Goal: Task Accomplishment & Management: Manage account settings

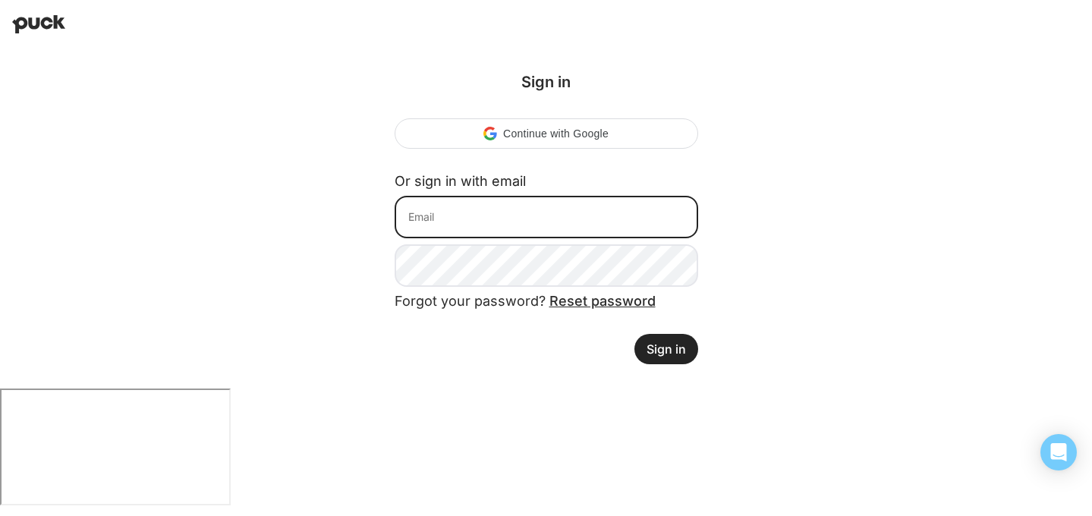
type input "[EMAIL_ADDRESS][DOMAIN_NAME]"
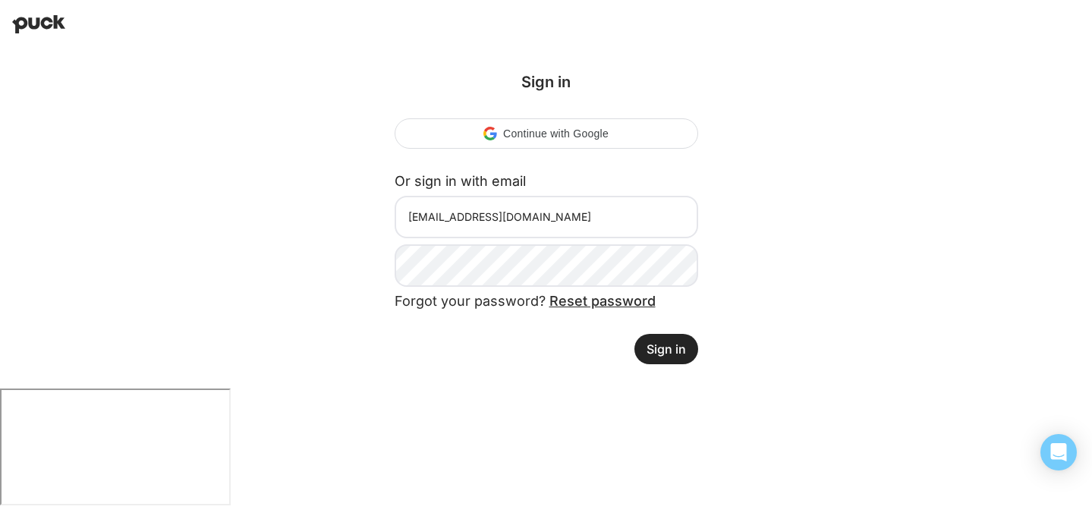
click at [685, 344] on button "Sign in" at bounding box center [666, 349] width 64 height 30
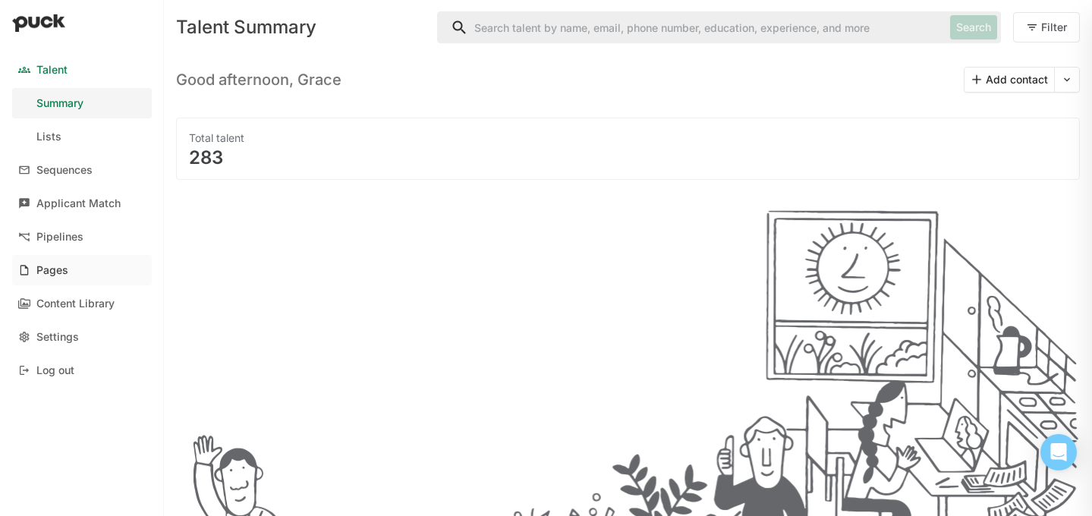
click at [61, 265] on div "Pages" at bounding box center [52, 270] width 32 height 13
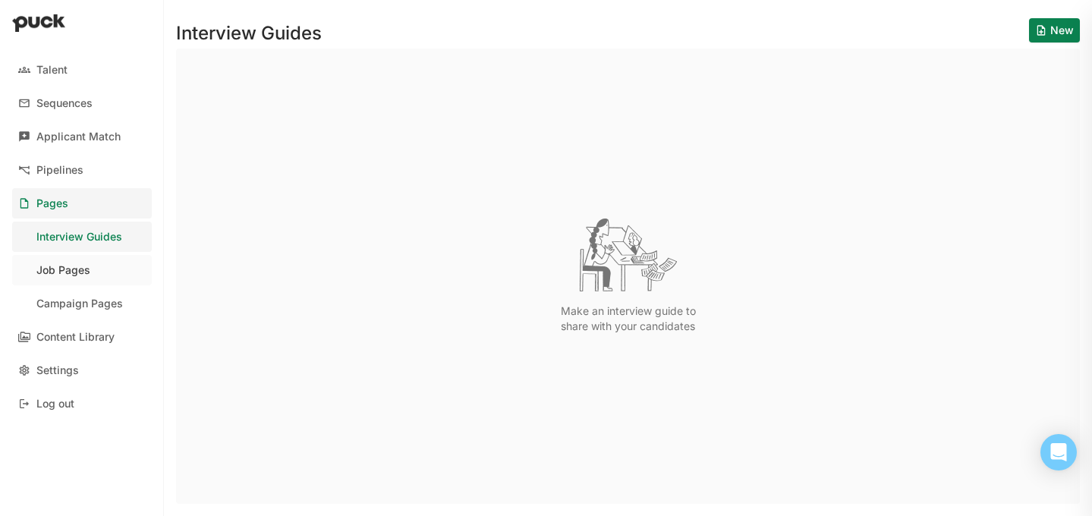
click at [86, 267] on div "Job Pages" at bounding box center [63, 270] width 54 height 13
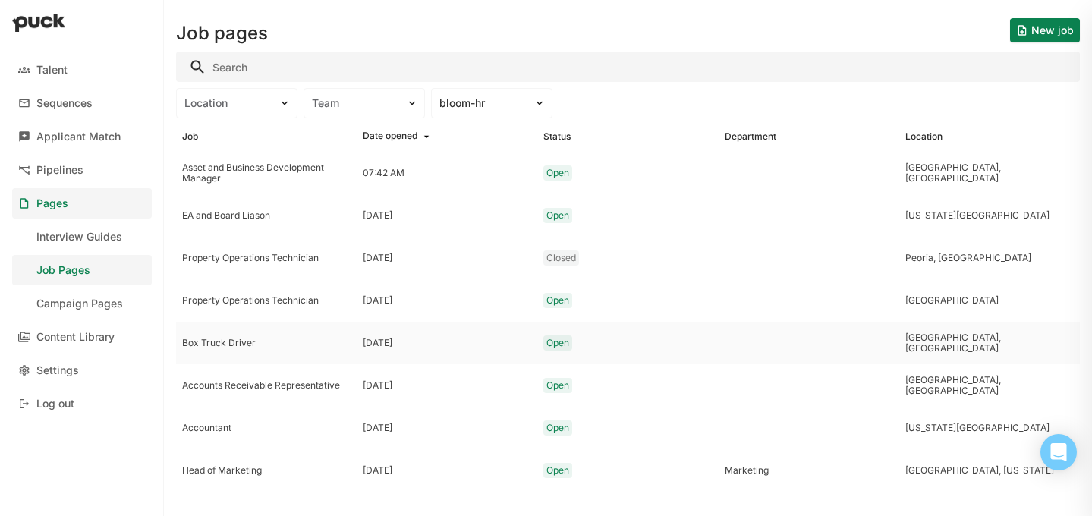
click at [228, 339] on div "Box Truck Driver" at bounding box center [266, 343] width 168 height 11
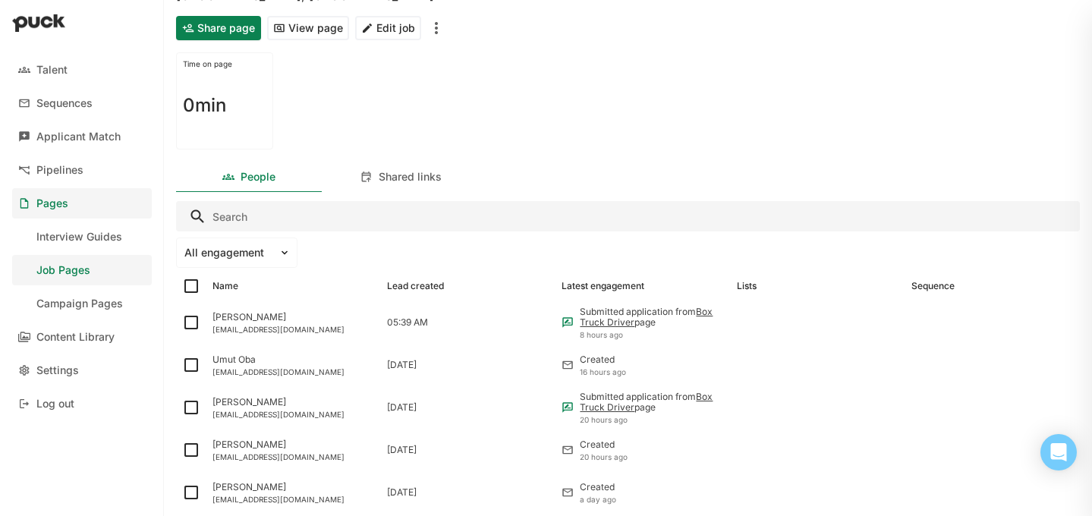
scroll to position [108, 0]
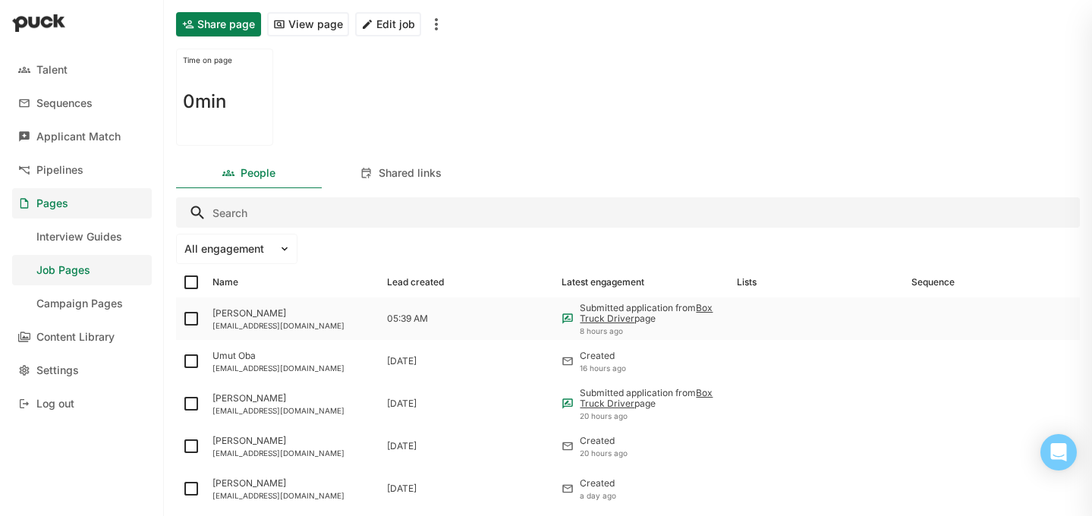
click at [265, 321] on div "puertorico5020@gmail.com" at bounding box center [293, 325] width 162 height 9
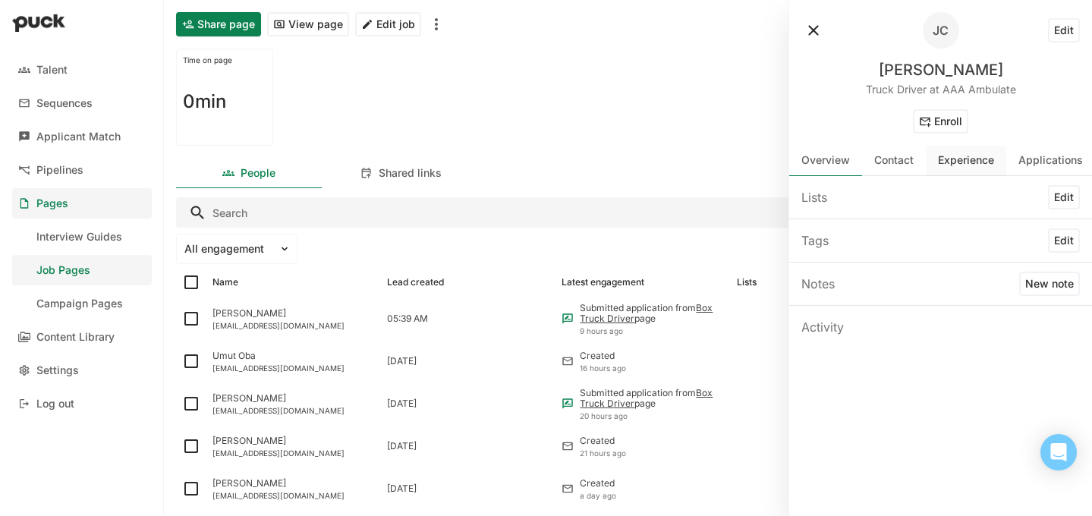
click at [938, 168] on div "Experience" at bounding box center [966, 161] width 80 height 30
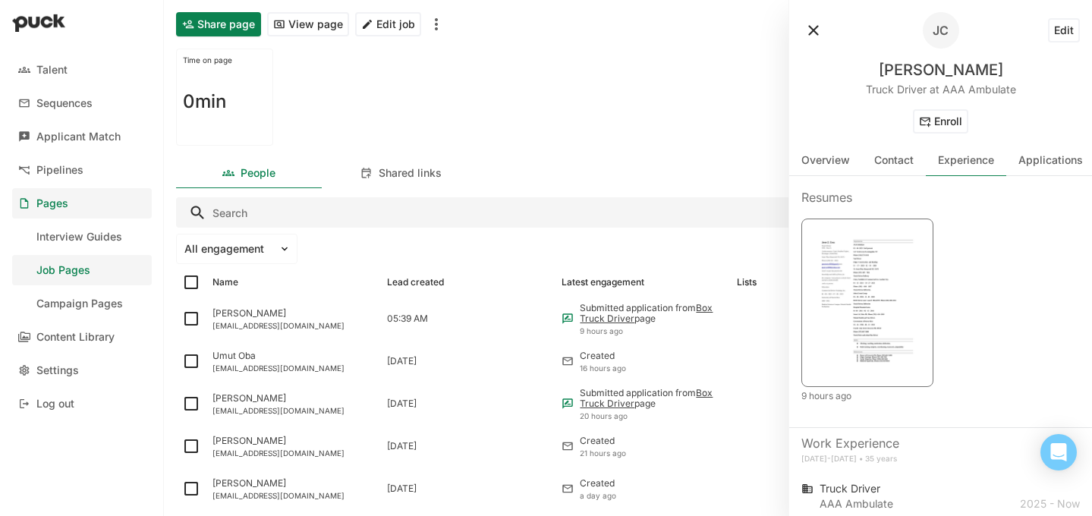
click at [889, 270] on img at bounding box center [867, 301] width 112 height 146
click at [281, 369] on div "Umutoba@gmail.com" at bounding box center [293, 367] width 162 height 9
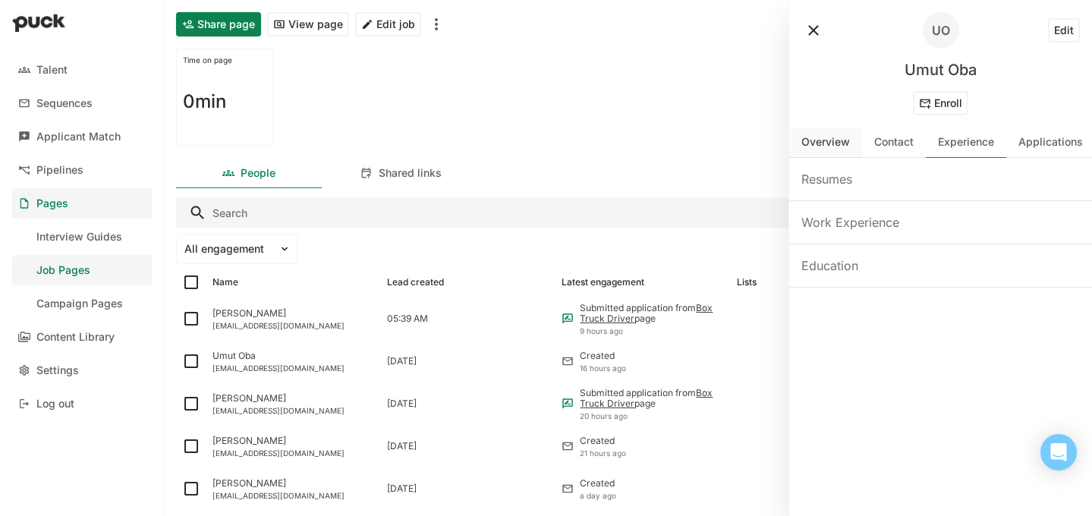
click at [835, 148] on div "Overview" at bounding box center [825, 142] width 49 height 13
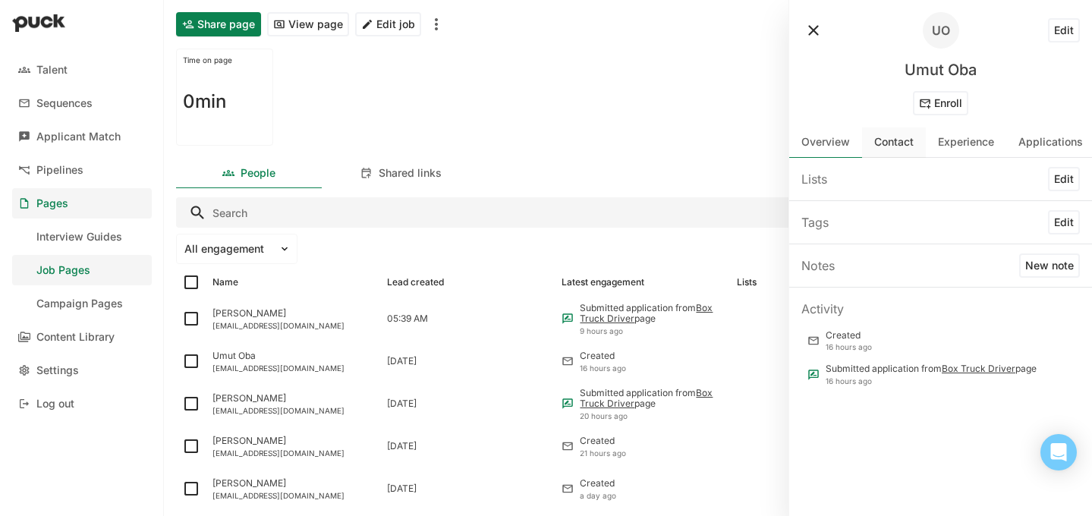
click at [888, 147] on div "Contact" at bounding box center [893, 142] width 39 height 13
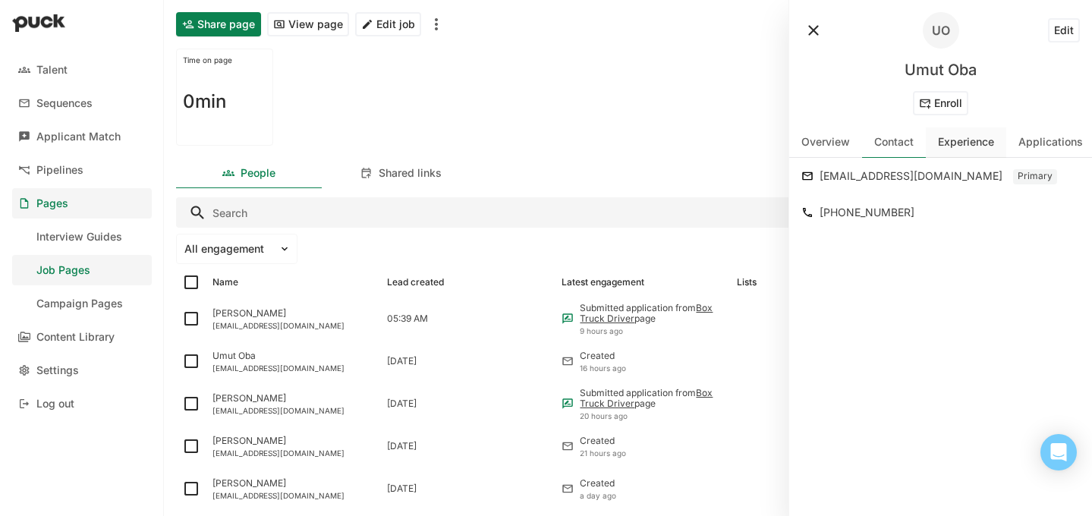
click at [950, 150] on div "Experience" at bounding box center [966, 142] width 80 height 30
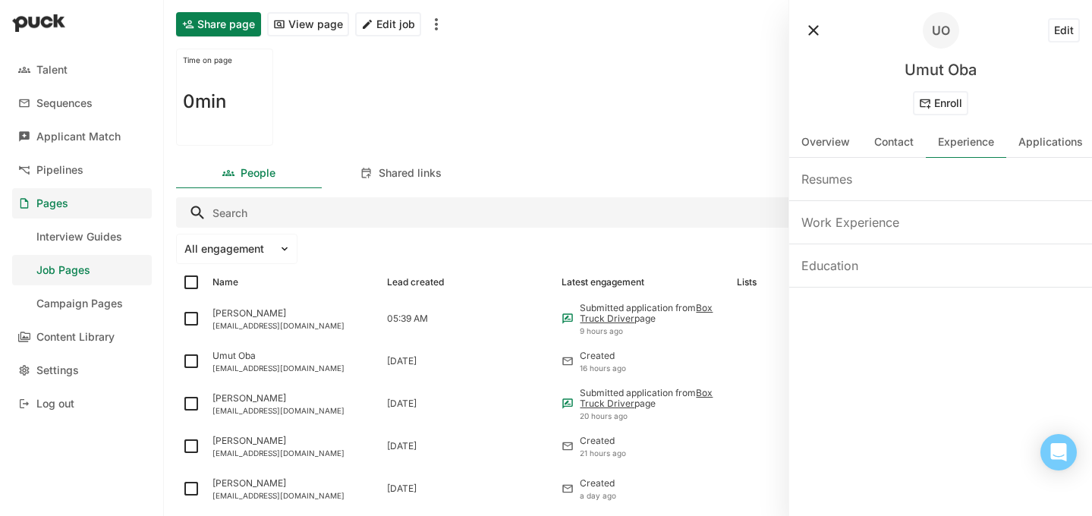
click at [845, 181] on div "Resumes" at bounding box center [826, 179] width 51 height 18
click at [832, 149] on div "Overview" at bounding box center [825, 142] width 73 height 30
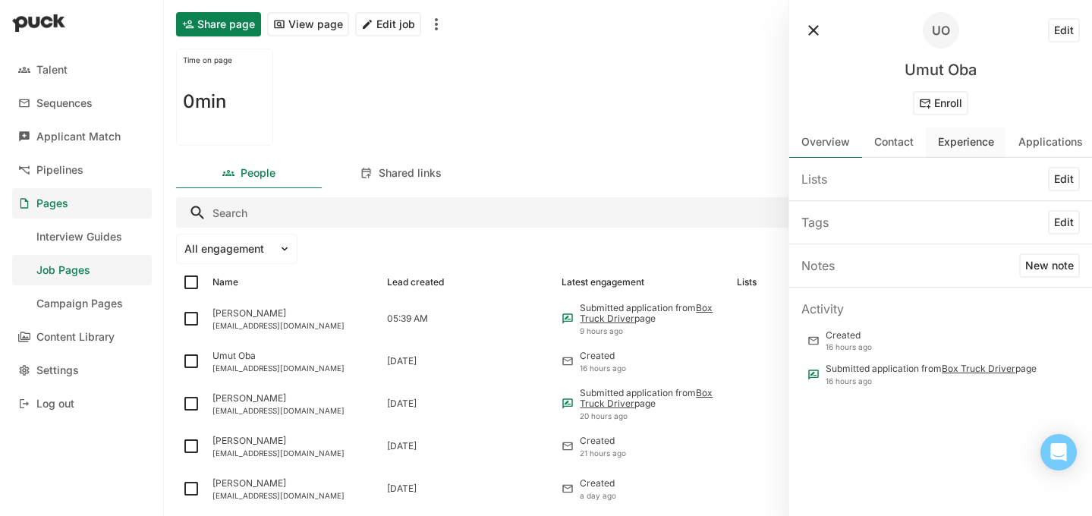
click at [964, 140] on div "Experience" at bounding box center [966, 142] width 56 height 13
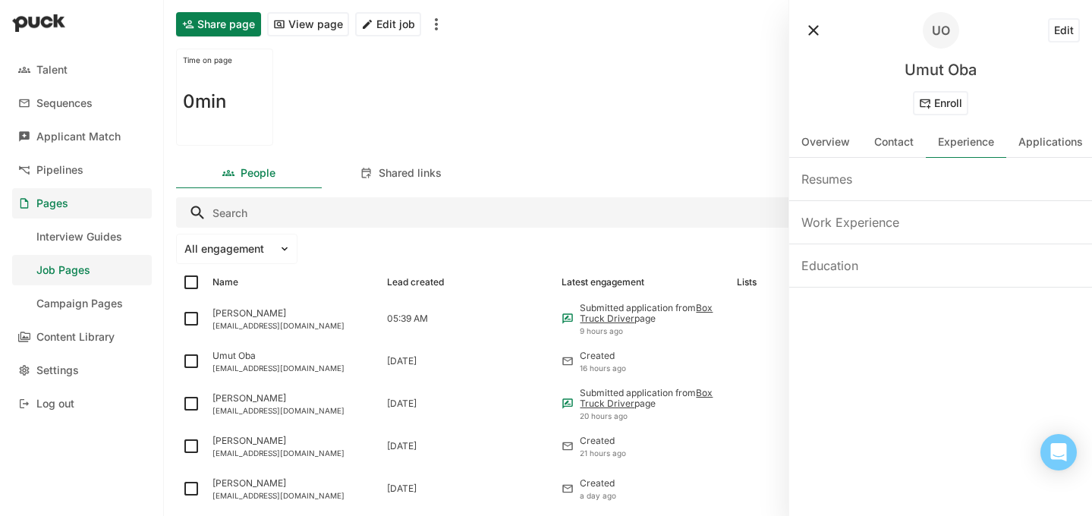
click at [820, 173] on div "Resumes" at bounding box center [826, 179] width 51 height 18
click at [293, 398] on div "Mamadou Diallo" at bounding box center [293, 398] width 162 height 11
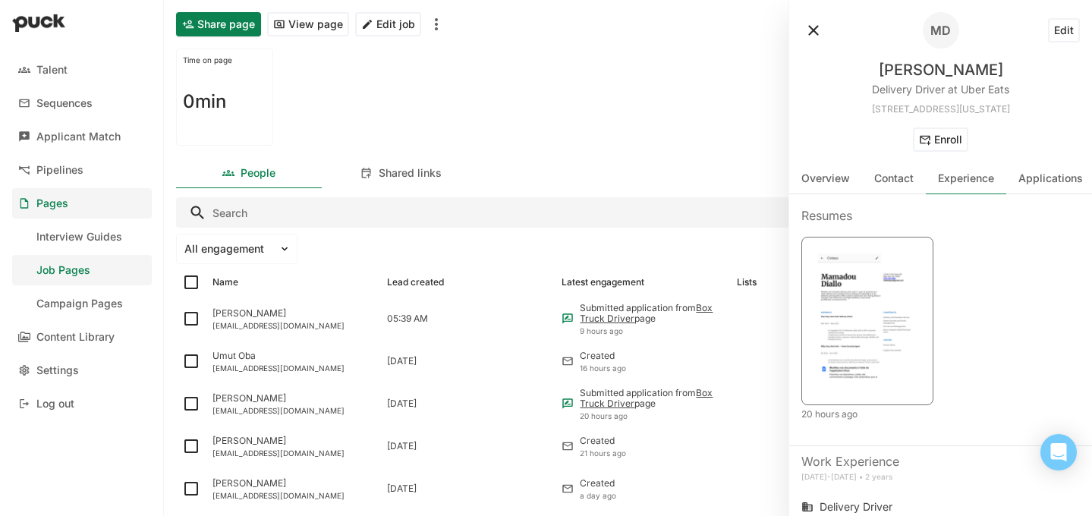
click at [831, 302] on img at bounding box center [867, 320] width 112 height 146
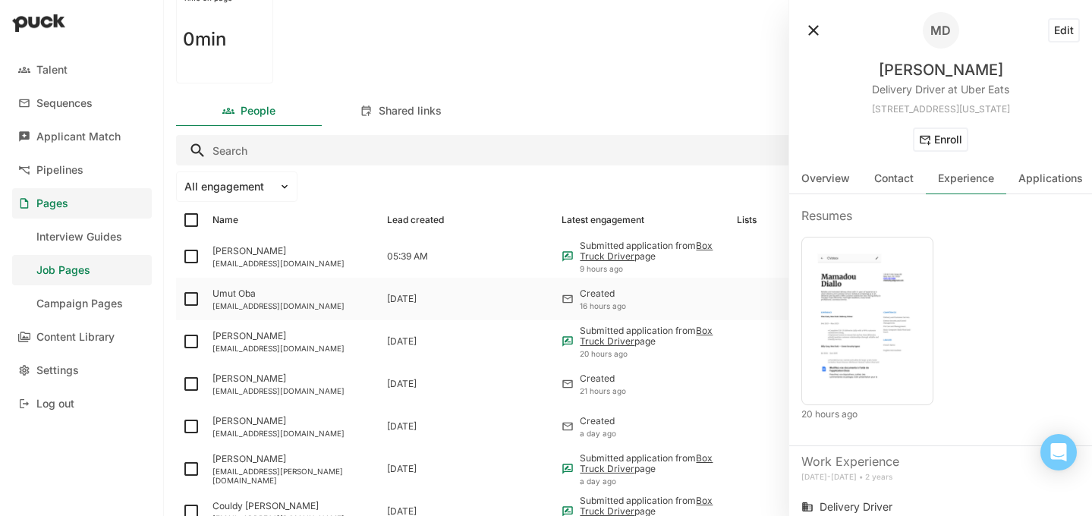
scroll to position [182, 0]
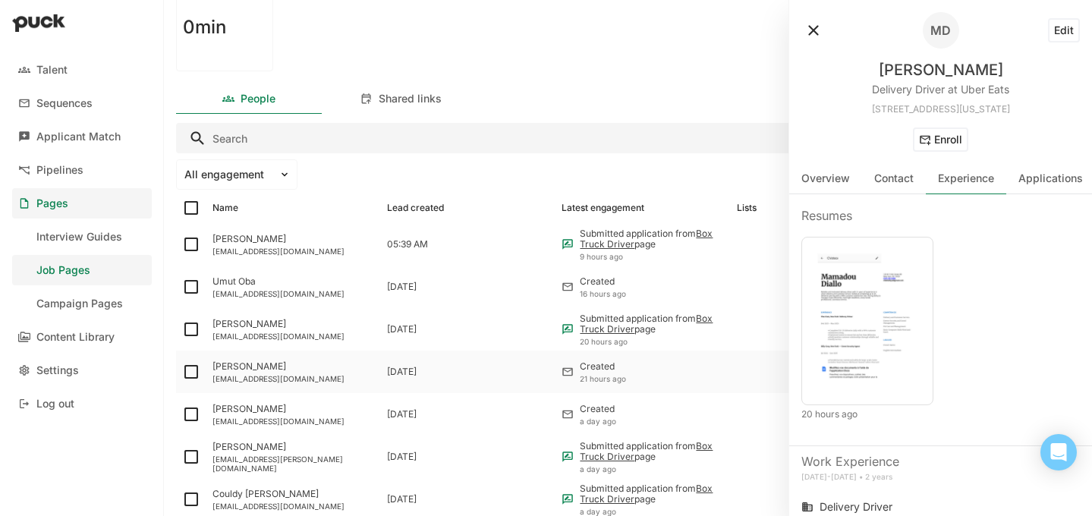
click at [315, 367] on div "Dwayne Duvoll" at bounding box center [293, 366] width 162 height 11
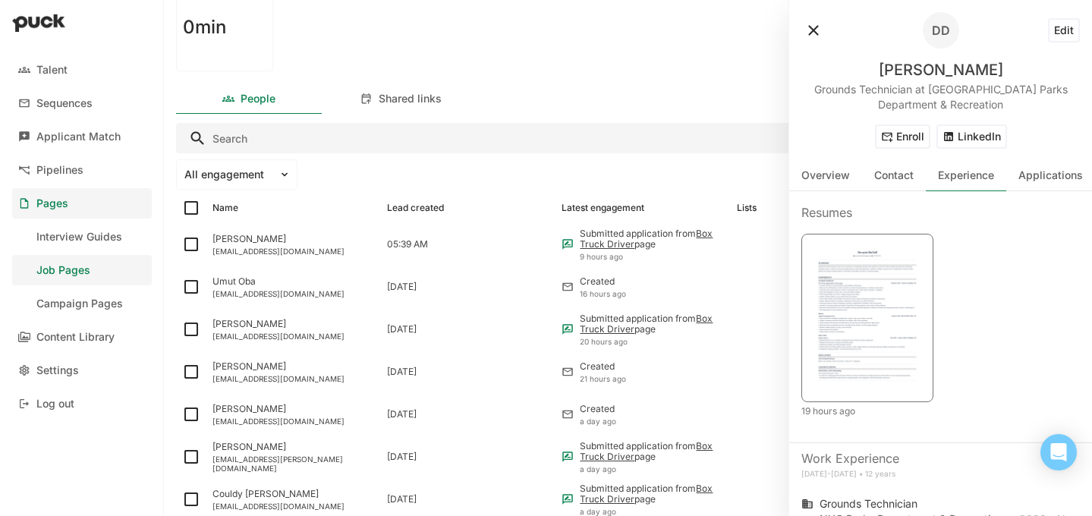
click at [845, 294] on img at bounding box center [867, 317] width 112 height 146
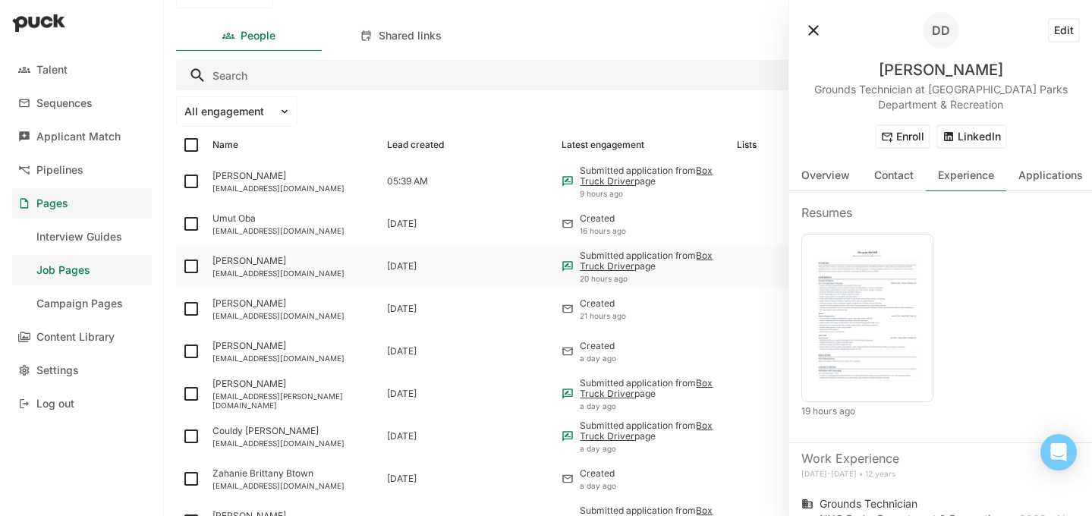
scroll to position [250, 0]
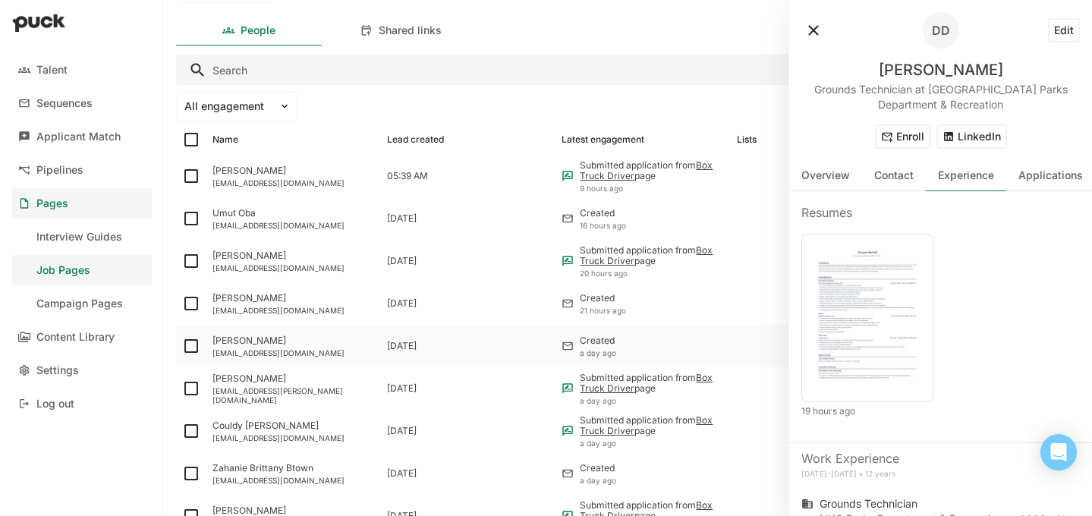
click at [285, 348] on div "Lucerocharley1215@gmail.com" at bounding box center [293, 352] width 162 height 9
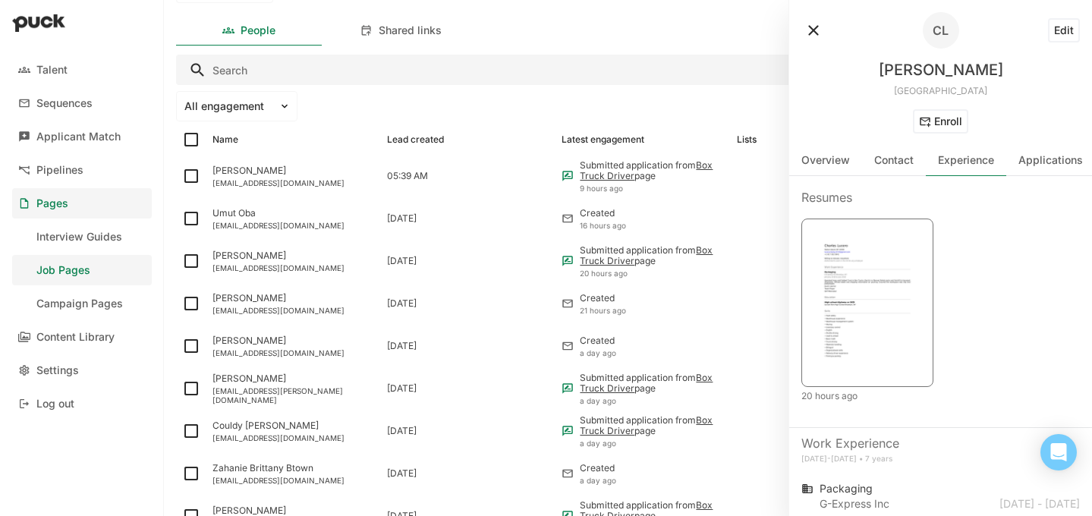
click at [843, 300] on img at bounding box center [867, 301] width 112 height 146
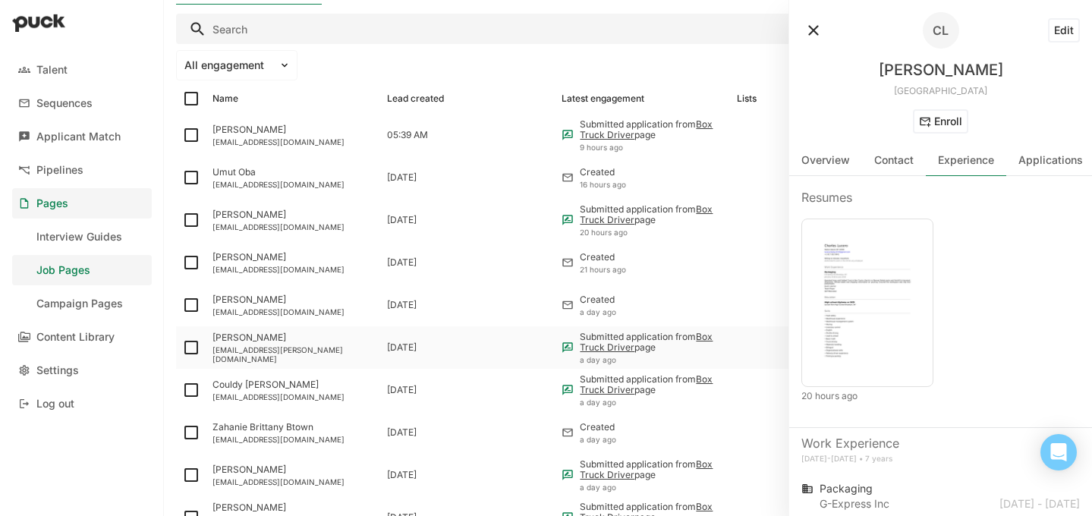
click at [317, 343] on div "Juan Collado" at bounding box center [293, 337] width 162 height 11
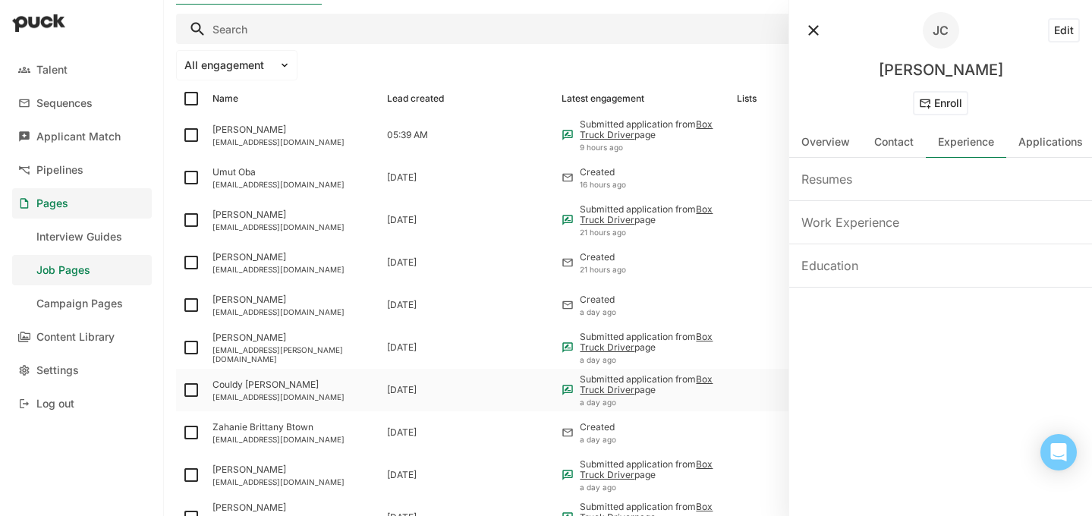
click at [305, 383] on div "Couldy Stjean" at bounding box center [293, 384] width 162 height 11
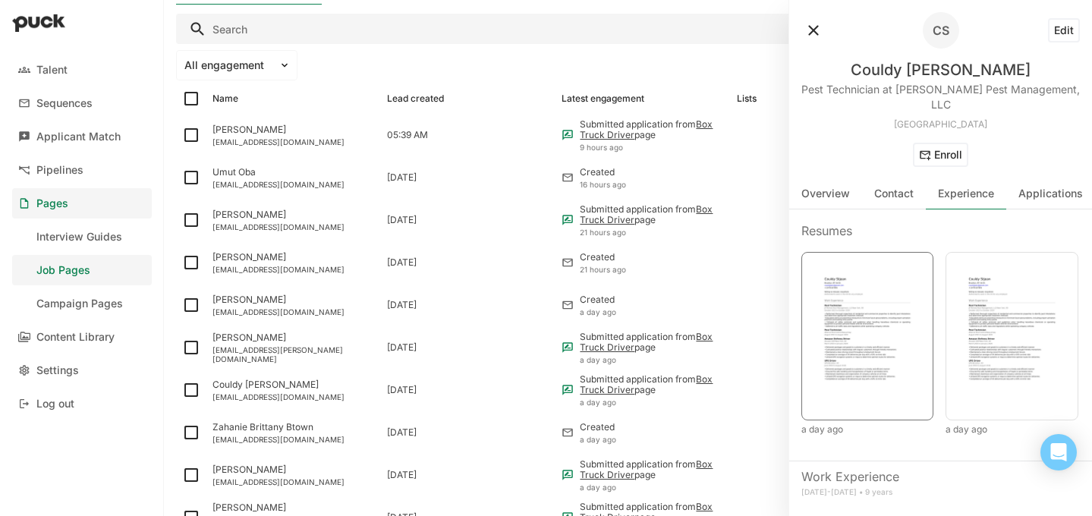
click at [859, 299] on img at bounding box center [867, 335] width 112 height 146
click at [253, 275] on div "Dwayne Duvoll dwayneduvoll2025@gmail.com" at bounding box center [293, 262] width 175 height 42
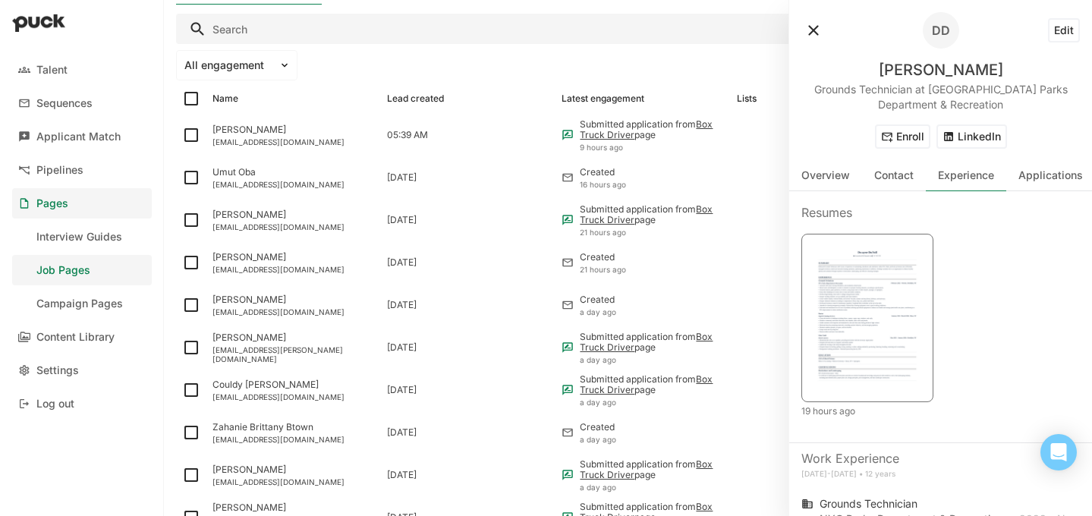
click at [881, 291] on img at bounding box center [867, 317] width 112 height 146
